Goal: Use online tool/utility: Utilize a website feature to perform a specific function

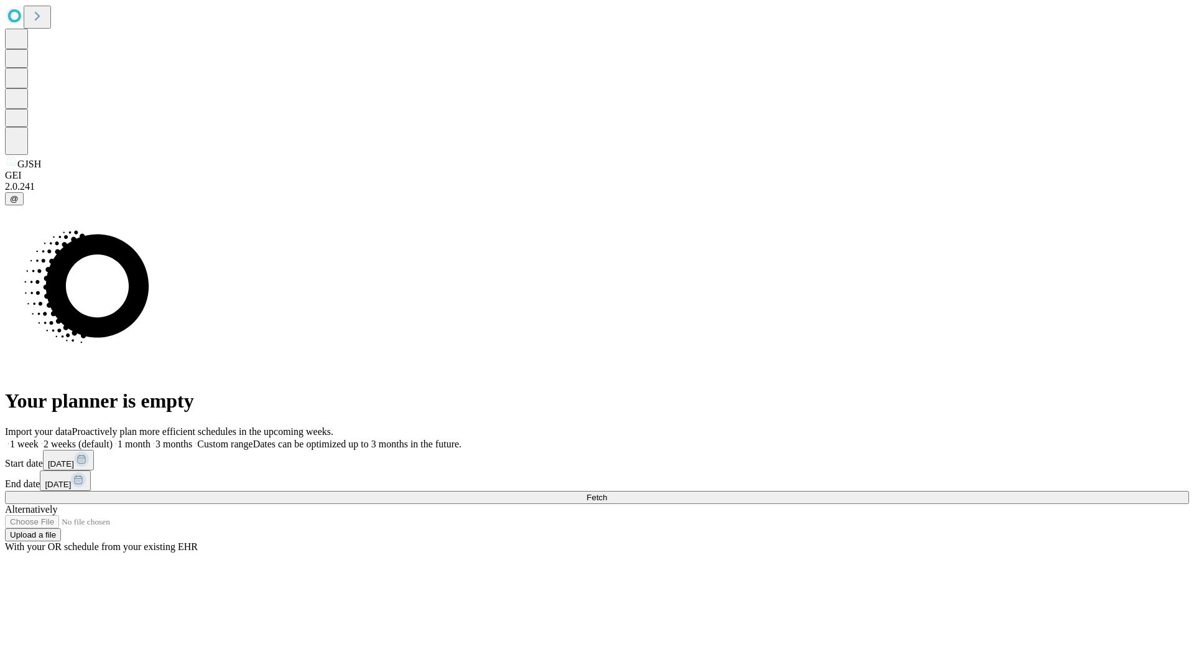
click at [607, 493] on span "Fetch" at bounding box center [597, 497] width 21 height 9
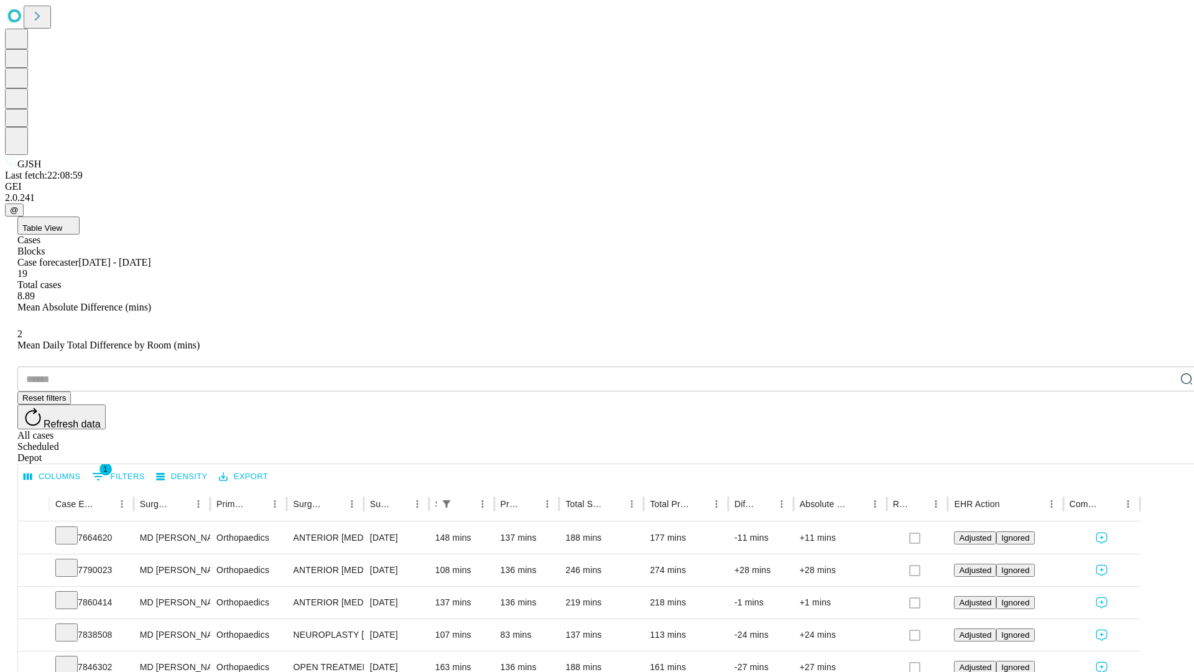
click at [62, 223] on span "Table View" at bounding box center [42, 227] width 40 height 9
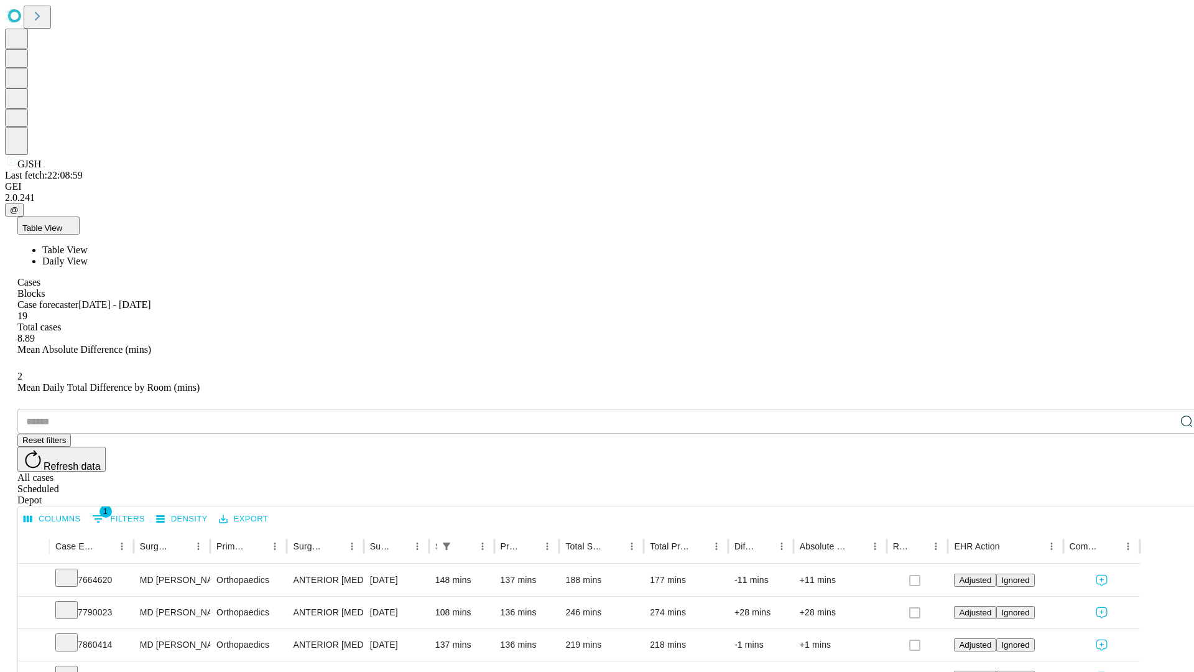
click at [88, 256] on span "Daily View" at bounding box center [64, 261] width 45 height 11
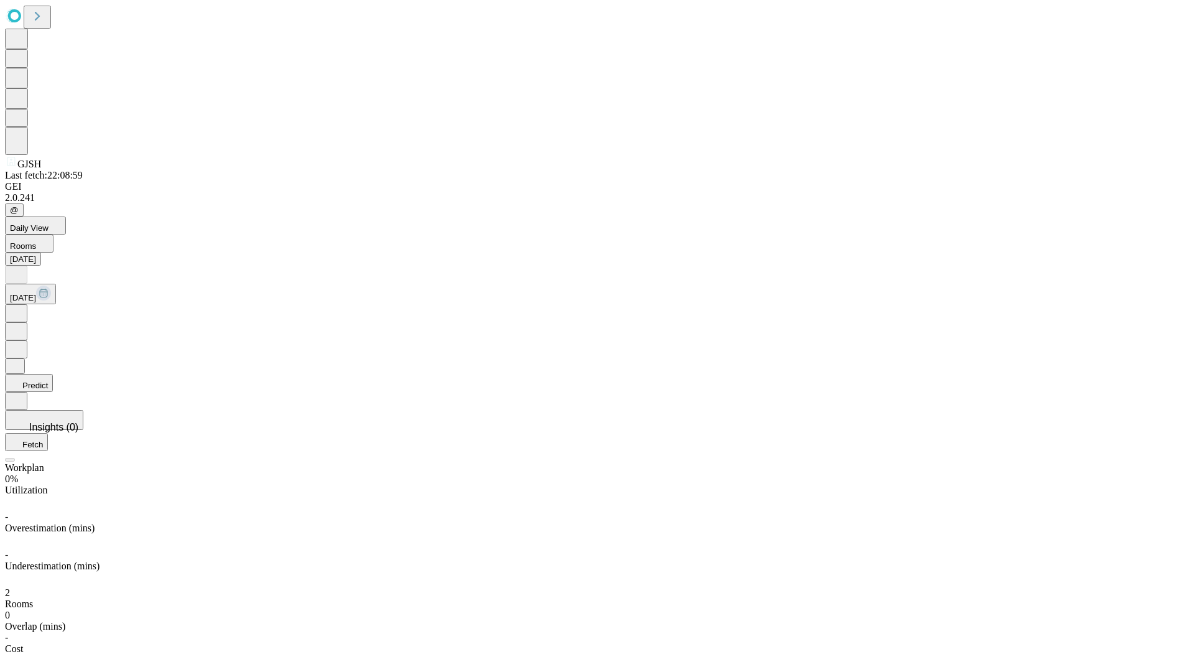
click at [53, 374] on button "Predict" at bounding box center [29, 383] width 48 height 18
